Goal: Entertainment & Leisure: Consume media (video, audio)

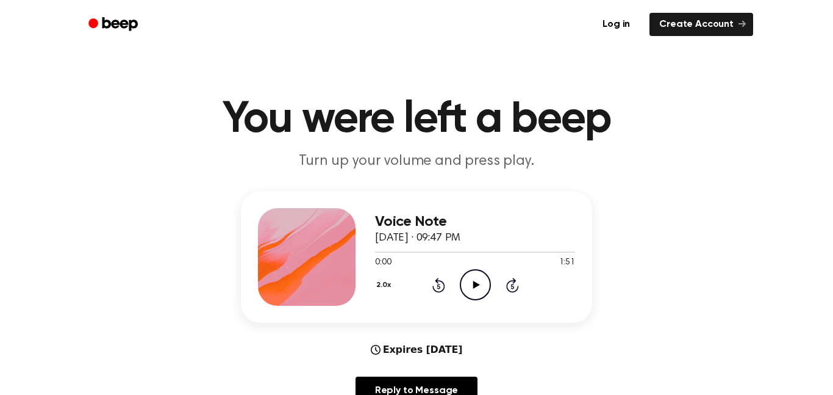
click at [493, 298] on div "2.0x Rewind 5 seconds Play Audio Skip 5 seconds" at bounding box center [475, 284] width 200 height 31
click at [475, 288] on icon "Play Audio" at bounding box center [475, 284] width 31 height 31
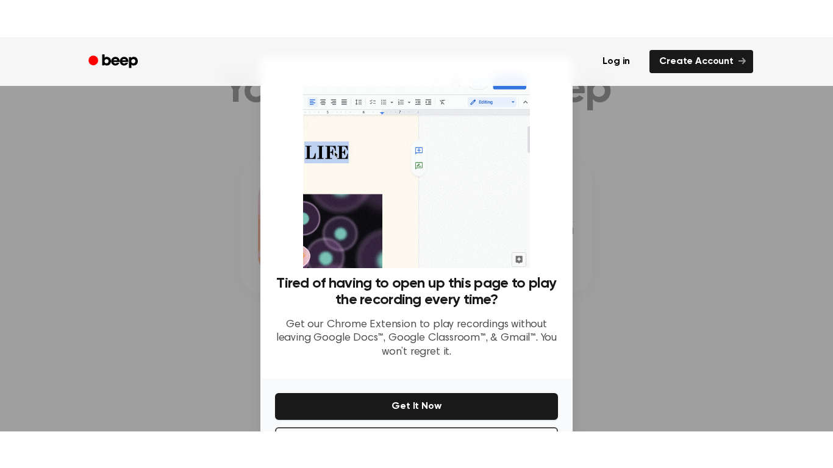
scroll to position [49, 0]
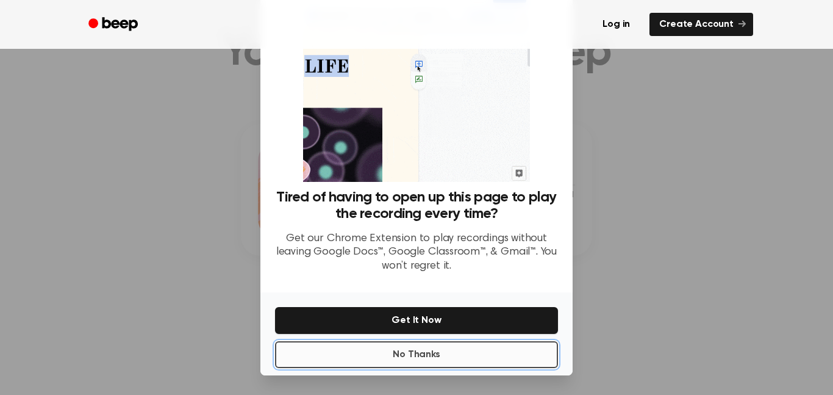
click at [476, 360] on button "No Thanks" at bounding box center [416, 354] width 283 height 27
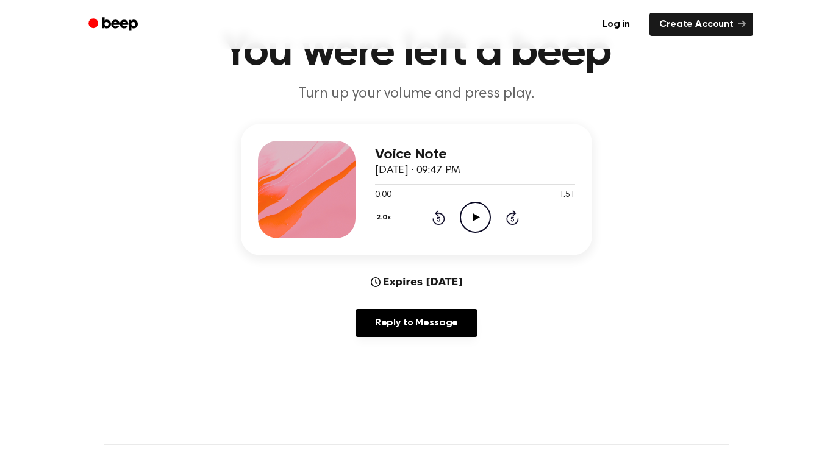
click at [473, 223] on icon "Play Audio" at bounding box center [475, 217] width 31 height 31
click at [483, 220] on icon "Pause Audio" at bounding box center [475, 217] width 31 height 31
click at [384, 224] on button "2.0x" at bounding box center [385, 217] width 20 height 21
click at [405, 265] on div "0.8x" at bounding box center [398, 265] width 47 height 23
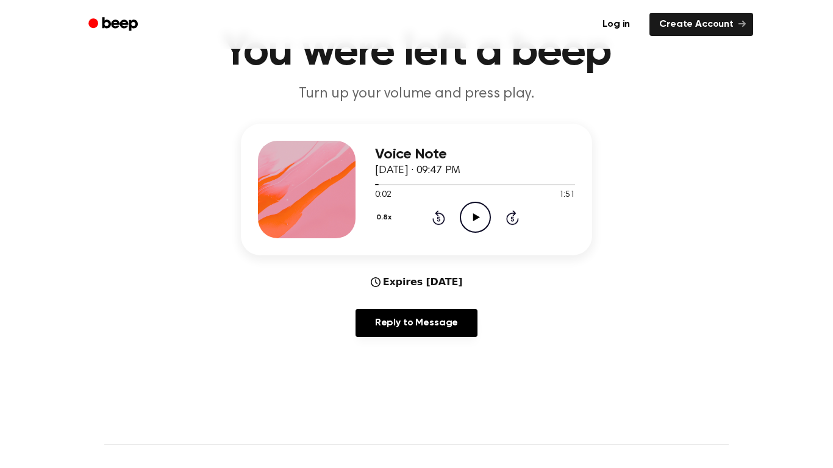
click at [438, 219] on icon at bounding box center [438, 218] width 3 height 5
click at [436, 210] on icon "Rewind 5 seconds" at bounding box center [438, 218] width 13 height 16
click at [470, 218] on icon "Play Audio" at bounding box center [475, 217] width 31 height 31
click at [474, 218] on icon "Pause Audio" at bounding box center [475, 217] width 31 height 31
click at [438, 223] on icon "Rewind 5 seconds" at bounding box center [438, 218] width 13 height 16
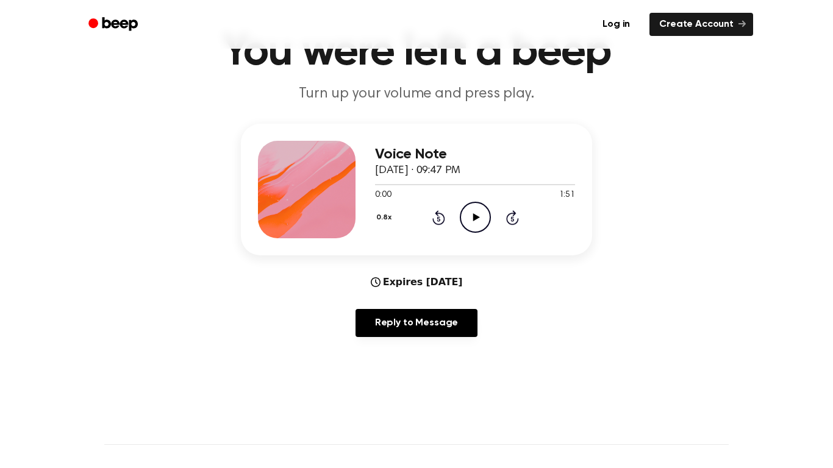
click at [488, 227] on icon "Play Audio" at bounding box center [475, 217] width 31 height 31
click at [472, 217] on icon "Pause Audio" at bounding box center [475, 217] width 31 height 31
click at [486, 232] on icon "Play Audio" at bounding box center [475, 217] width 31 height 31
click at [485, 217] on icon "Pause Audio" at bounding box center [475, 217] width 31 height 31
click at [479, 217] on icon "Play Audio" at bounding box center [475, 217] width 31 height 31
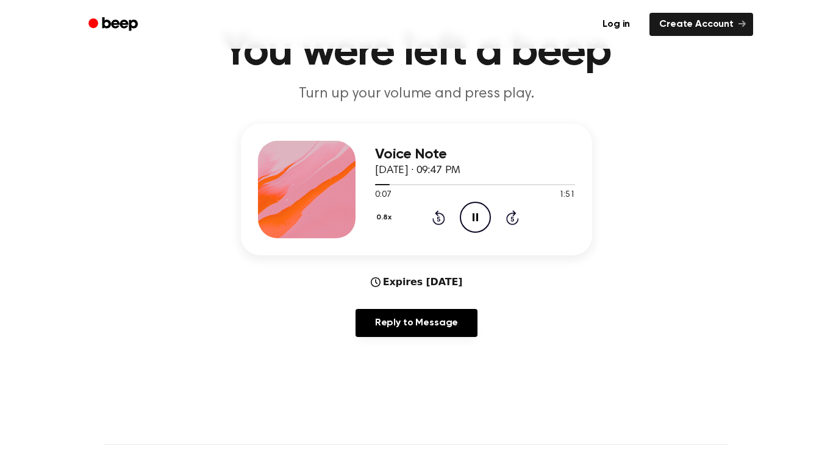
click at [479, 212] on icon "Pause Audio" at bounding box center [475, 217] width 31 height 31
click at [478, 221] on icon "Play Audio" at bounding box center [475, 217] width 31 height 31
click at [479, 225] on icon "Pause Audio" at bounding box center [475, 217] width 31 height 31
click at [488, 220] on icon "Play Audio" at bounding box center [475, 217] width 31 height 31
click at [486, 218] on icon "Pause Audio" at bounding box center [475, 217] width 31 height 31
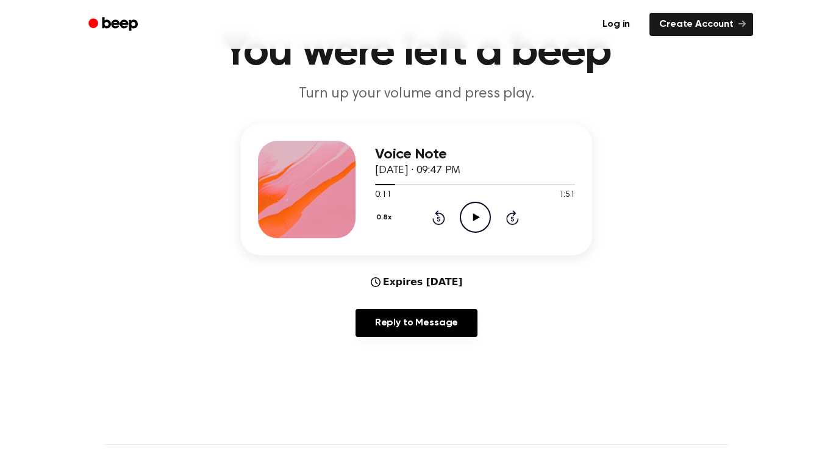
click at [468, 226] on icon "Play Audio" at bounding box center [475, 217] width 31 height 31
click at [477, 221] on icon at bounding box center [475, 217] width 5 height 8
click at [394, 219] on button "0.8x" at bounding box center [385, 217] width 21 height 21
click at [385, 218] on button "0.8x" at bounding box center [385, 217] width 21 height 21
click at [391, 215] on button "0.8x" at bounding box center [385, 217] width 21 height 21
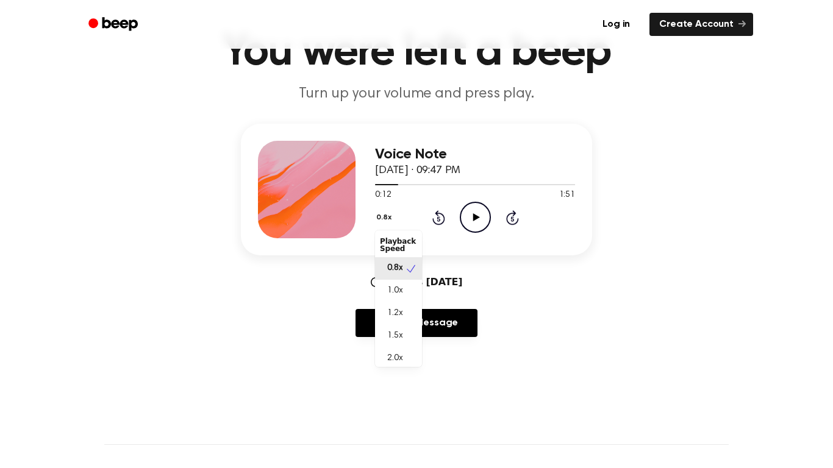
click at [395, 291] on span "1.0x" at bounding box center [394, 291] width 15 height 13
click at [479, 218] on icon at bounding box center [476, 217] width 7 height 8
click at [482, 215] on icon "Pause Audio" at bounding box center [475, 217] width 31 height 31
click at [474, 223] on icon "Play Audio" at bounding box center [475, 217] width 31 height 31
click at [507, 218] on icon at bounding box center [512, 217] width 13 height 15
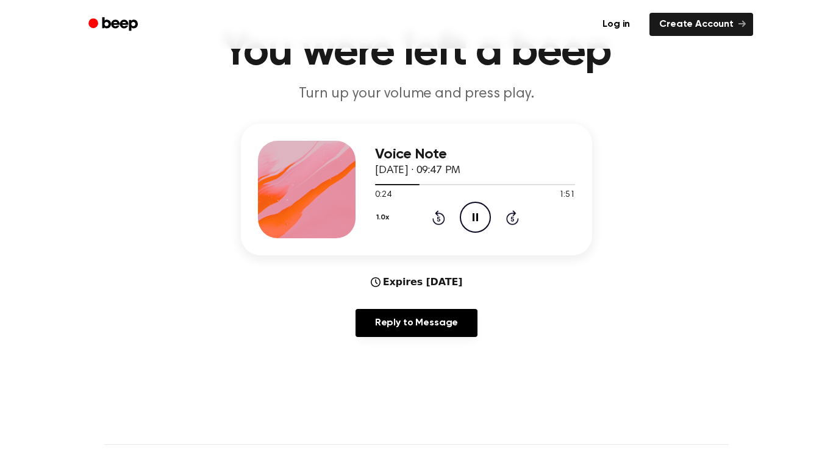
click at [432, 218] on icon "Rewind 5 seconds" at bounding box center [438, 218] width 13 height 16
click at [438, 219] on icon at bounding box center [438, 218] width 3 height 5
click at [483, 223] on icon "Pause Audio" at bounding box center [475, 217] width 31 height 31
click at [478, 223] on icon "Play Audio" at bounding box center [475, 217] width 31 height 31
click at [477, 214] on icon at bounding box center [475, 217] width 5 height 8
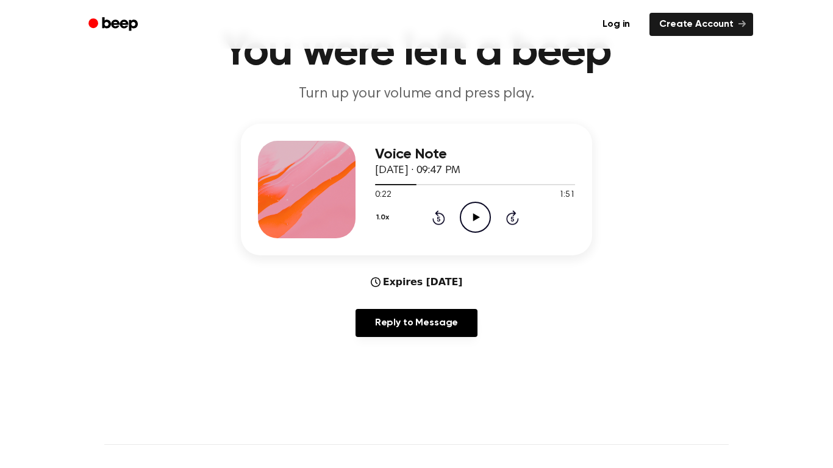
click at [468, 210] on icon "Play Audio" at bounding box center [475, 217] width 31 height 31
click at [472, 224] on icon "Pause Audio" at bounding box center [475, 217] width 31 height 31
click at [476, 225] on icon "Play Audio" at bounding box center [475, 217] width 31 height 31
click at [479, 217] on icon "Pause Audio" at bounding box center [475, 217] width 31 height 31
click at [481, 224] on icon "Play Audio" at bounding box center [475, 217] width 31 height 31
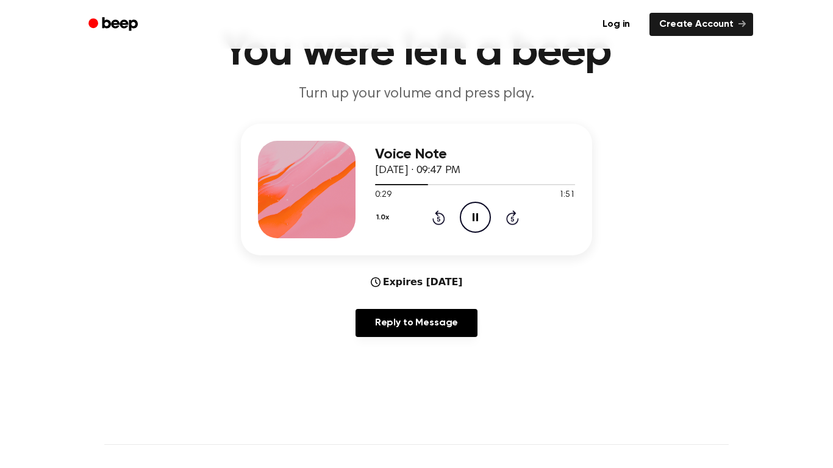
click at [471, 224] on icon "Pause Audio" at bounding box center [475, 217] width 31 height 31
click at [477, 223] on icon "Play Audio" at bounding box center [475, 217] width 31 height 31
click at [480, 221] on icon "Pause Audio" at bounding box center [475, 217] width 31 height 31
click at [466, 223] on icon "Play Audio" at bounding box center [475, 217] width 31 height 31
click at [476, 227] on icon "Pause Audio" at bounding box center [475, 217] width 31 height 31
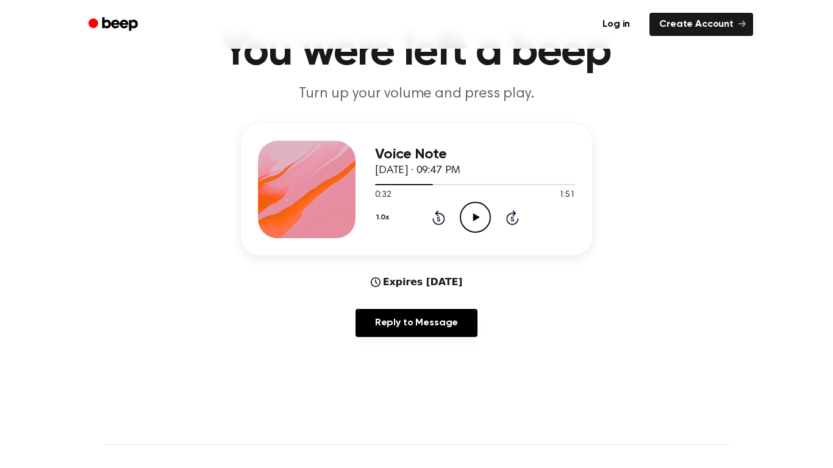
click at [466, 229] on icon "Play Audio" at bounding box center [475, 217] width 31 height 31
click at [481, 216] on icon "Pause Audio" at bounding box center [475, 217] width 31 height 31
click at [462, 217] on icon "Play Audio" at bounding box center [475, 217] width 31 height 31
click at [481, 218] on icon "Pause Audio" at bounding box center [475, 217] width 31 height 31
click at [466, 229] on circle at bounding box center [475, 217] width 30 height 30
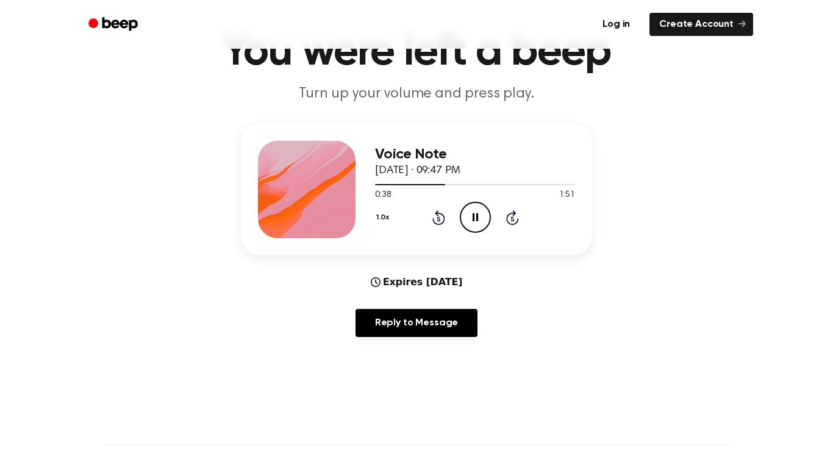
click at [481, 222] on icon "Pause Audio" at bounding box center [475, 217] width 31 height 31
click at [484, 213] on icon "Play Audio" at bounding box center [475, 217] width 31 height 31
click at [477, 226] on icon "Pause Audio" at bounding box center [475, 217] width 31 height 31
click at [479, 209] on icon "Play Audio" at bounding box center [475, 217] width 31 height 31
click at [473, 220] on icon at bounding box center [475, 217] width 5 height 8
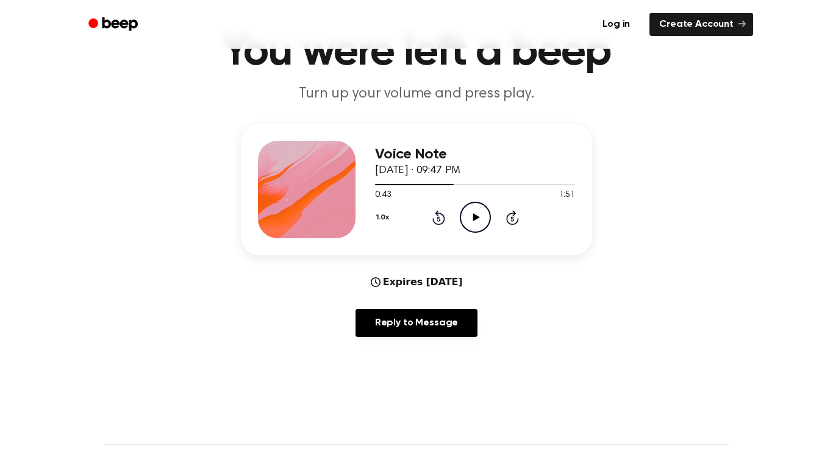
click at [470, 217] on icon "Play Audio" at bounding box center [475, 217] width 31 height 31
click at [484, 224] on icon "Pause Audio" at bounding box center [475, 217] width 31 height 31
click at [491, 234] on div "Voice Note [DATE] · 09:47 PM 0:45 1:51 Your browser does not support the [objec…" at bounding box center [475, 190] width 200 height 98
click at [485, 218] on icon "Play Audio" at bounding box center [475, 217] width 31 height 31
click at [479, 227] on icon "Pause Audio" at bounding box center [475, 217] width 31 height 31
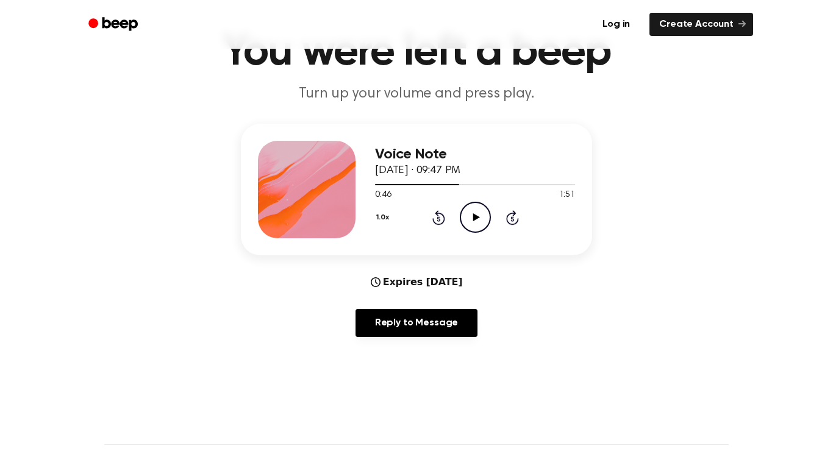
click at [485, 215] on icon "Play Audio" at bounding box center [475, 217] width 31 height 31
click at [491, 222] on div "1.0x Rewind 5 seconds Pause Audio Skip 5 seconds" at bounding box center [475, 217] width 200 height 31
click at [479, 227] on icon "Pause Audio" at bounding box center [475, 217] width 31 height 31
click at [479, 218] on icon "Play Audio" at bounding box center [475, 217] width 31 height 31
click at [475, 218] on icon "Pause Audio" at bounding box center [475, 217] width 31 height 31
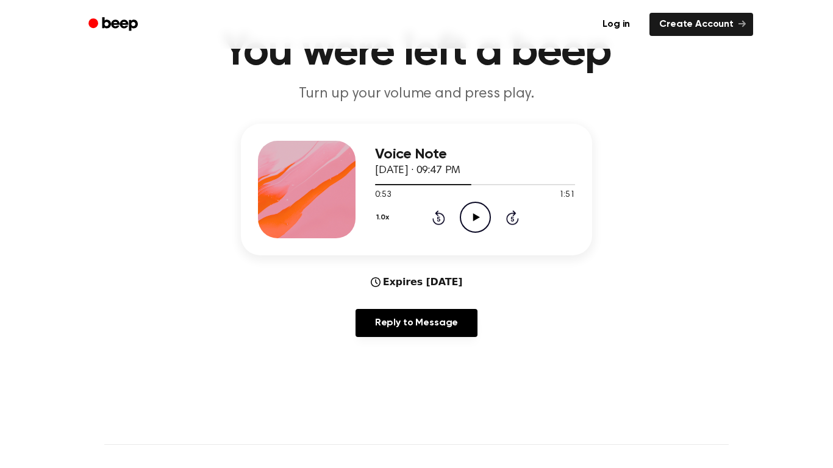
click at [465, 216] on icon "Play Audio" at bounding box center [475, 217] width 31 height 31
click at [481, 218] on icon "Pause Audio" at bounding box center [475, 217] width 31 height 31
click at [475, 221] on icon "Play Audio" at bounding box center [475, 217] width 31 height 31
click at [481, 215] on icon "Pause Audio" at bounding box center [475, 217] width 31 height 31
click at [472, 211] on icon "Play Audio" at bounding box center [475, 217] width 31 height 31
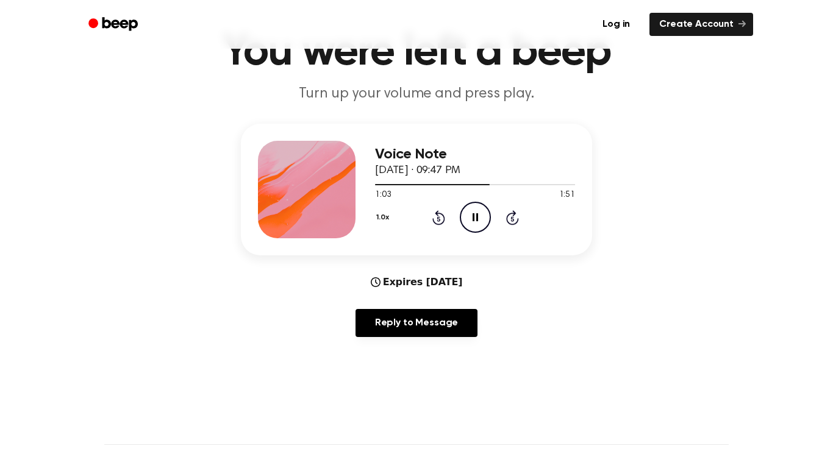
click at [480, 223] on icon "Pause Audio" at bounding box center [475, 217] width 31 height 31
click at [464, 223] on icon "Play Audio" at bounding box center [475, 217] width 31 height 31
click at [485, 220] on icon "Pause Audio" at bounding box center [475, 217] width 31 height 31
click at [479, 221] on icon "Play Audio" at bounding box center [475, 217] width 31 height 31
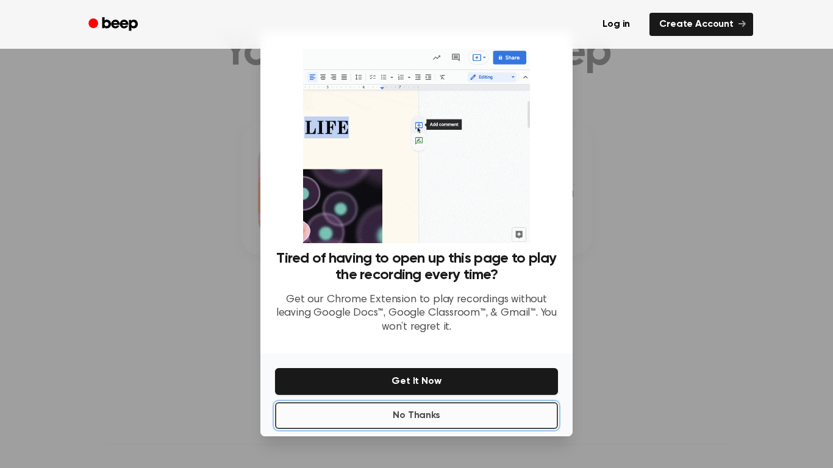
click at [427, 394] on button "No Thanks" at bounding box center [416, 415] width 283 height 27
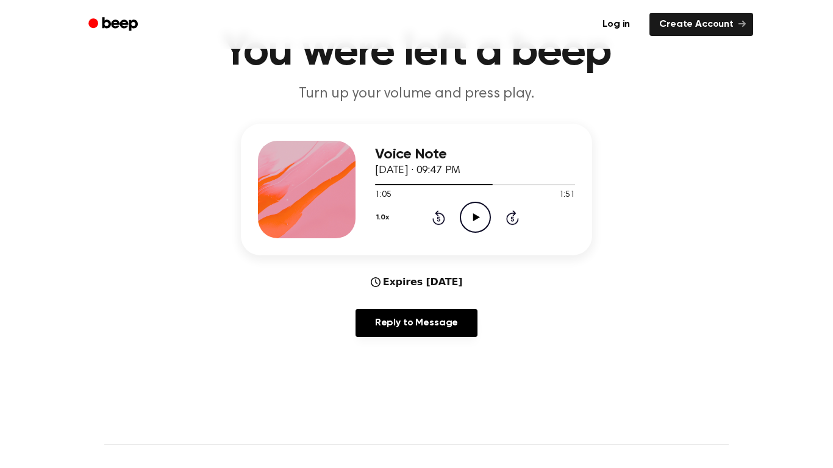
click at [477, 213] on icon "Play Audio" at bounding box center [475, 217] width 31 height 31
click at [472, 230] on icon "Pause Audio" at bounding box center [475, 217] width 31 height 31
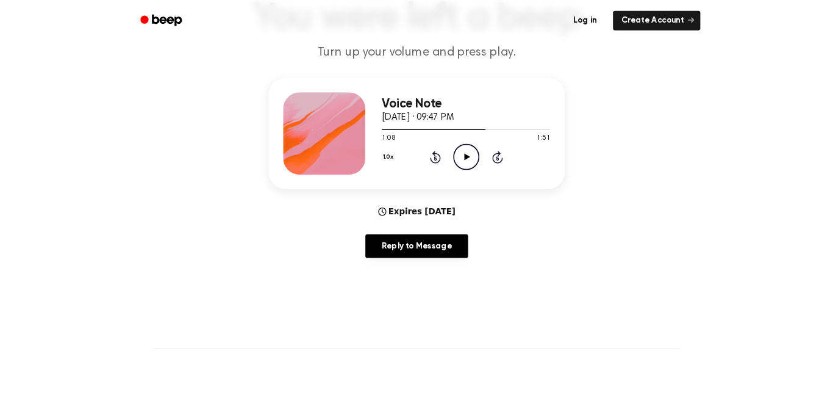
scroll to position [103, 0]
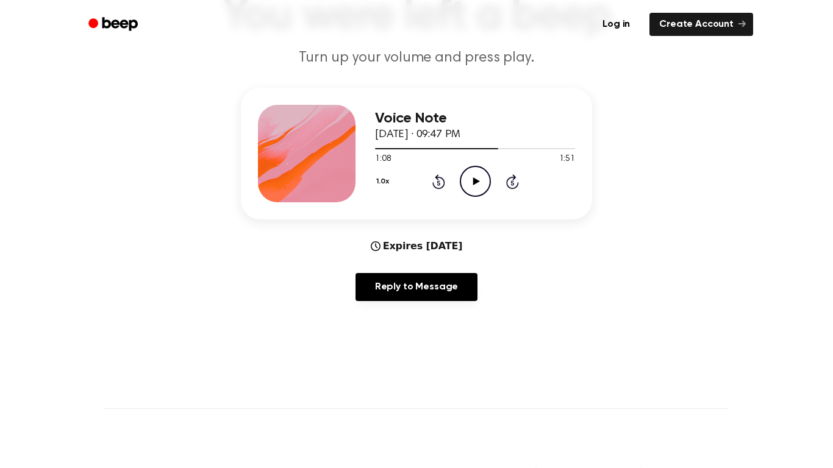
click at [480, 183] on icon "Play Audio" at bounding box center [475, 181] width 31 height 31
click at [476, 187] on icon "Pause Audio" at bounding box center [475, 181] width 31 height 31
click at [327, 291] on div "Reply to Message" at bounding box center [416, 292] width 351 height 38
click at [476, 182] on icon at bounding box center [476, 181] width 7 height 8
click at [479, 189] on icon "Pause Audio" at bounding box center [475, 181] width 31 height 31
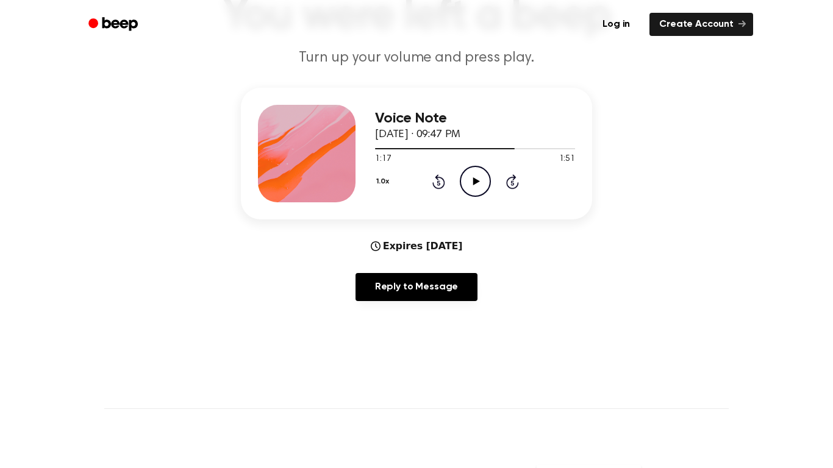
click at [487, 181] on icon "Play Audio" at bounding box center [475, 181] width 31 height 31
click at [479, 184] on icon "Pause Audio" at bounding box center [475, 181] width 31 height 31
click at [469, 182] on icon "Play Audio" at bounding box center [475, 181] width 31 height 31
click at [484, 184] on icon "Pause Audio" at bounding box center [475, 181] width 31 height 31
click at [490, 186] on circle at bounding box center [475, 181] width 30 height 30
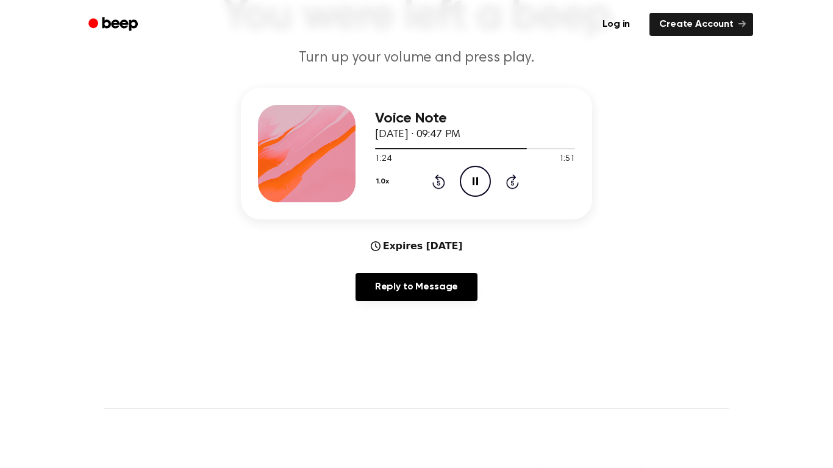
click at [477, 190] on icon "Pause Audio" at bounding box center [475, 181] width 31 height 31
click at [467, 184] on icon "Play Audio" at bounding box center [475, 181] width 31 height 31
click at [479, 184] on icon "Pause Audio" at bounding box center [475, 181] width 31 height 31
click at [485, 177] on icon "Play Audio" at bounding box center [475, 181] width 31 height 31
